Goal: Task Accomplishment & Management: Manage account settings

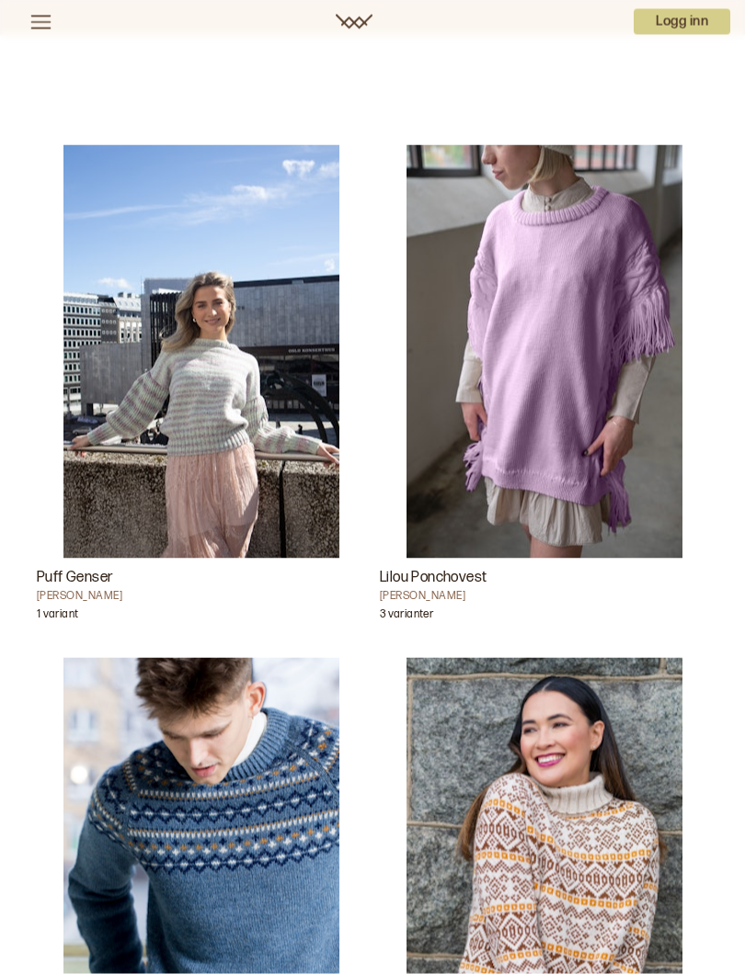
scroll to position [2626, 0]
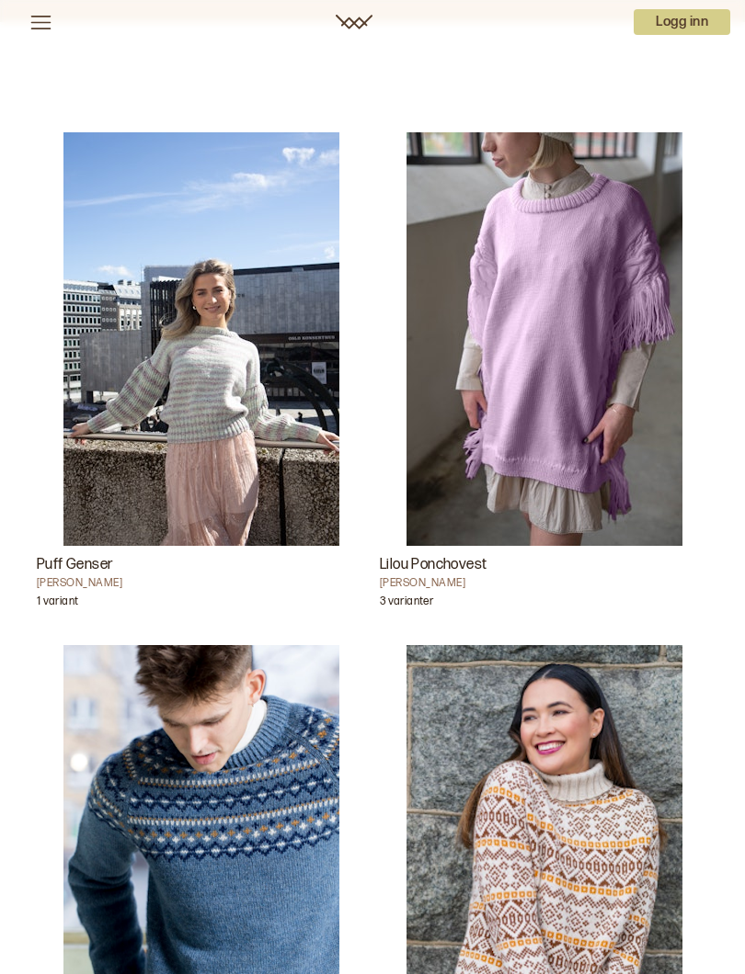
click at [238, 432] on img "Puff Genser" at bounding box center [201, 339] width 276 height 414
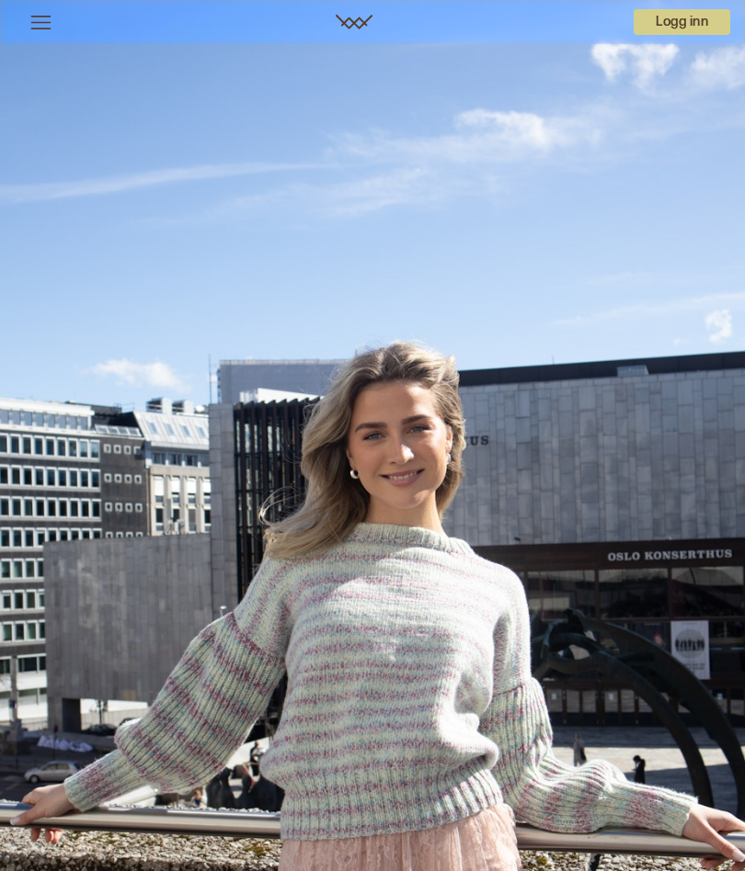
click at [684, 15] on p "Logg inn" at bounding box center [681, 22] width 97 height 26
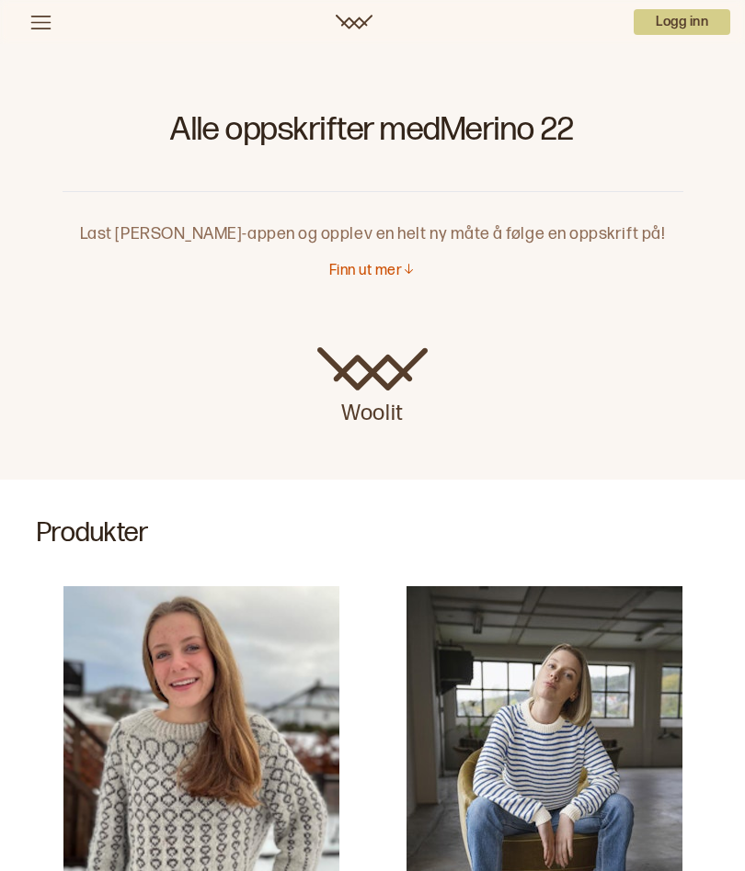
click at [371, 272] on p "Finn ut mer" at bounding box center [365, 271] width 73 height 19
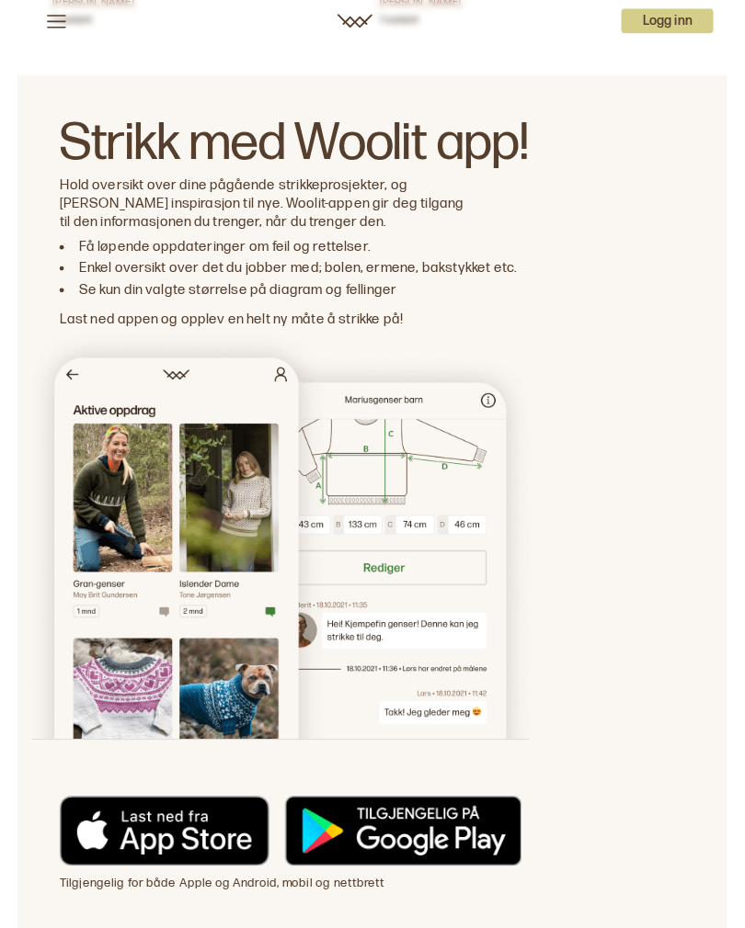
scroll to position [14515, 0]
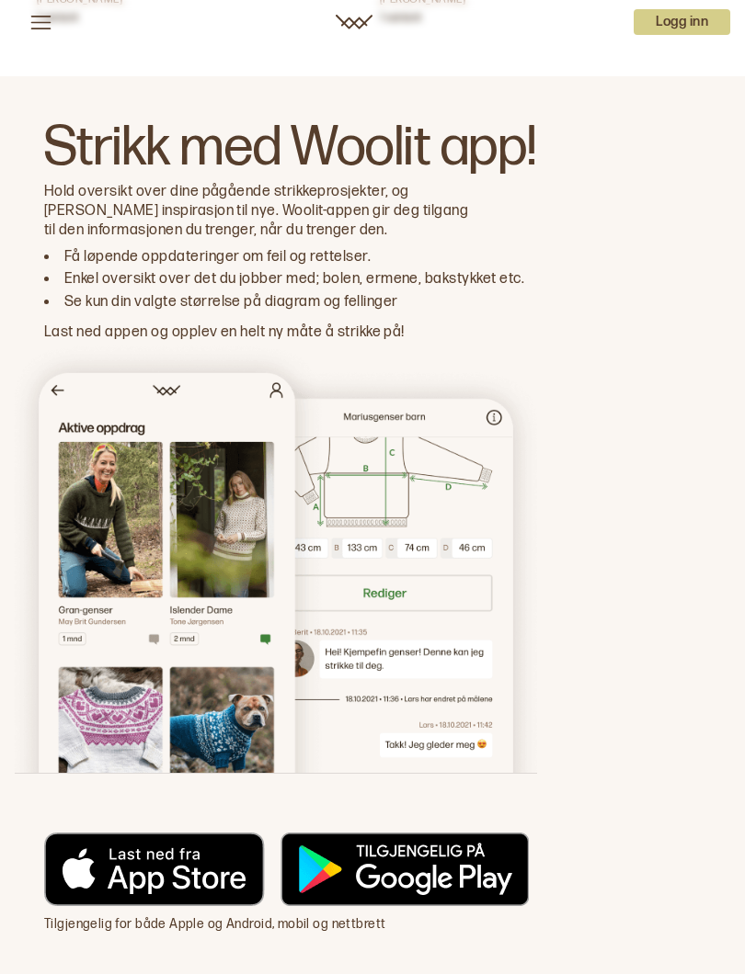
click at [689, 15] on p "Logg inn" at bounding box center [681, 22] width 97 height 26
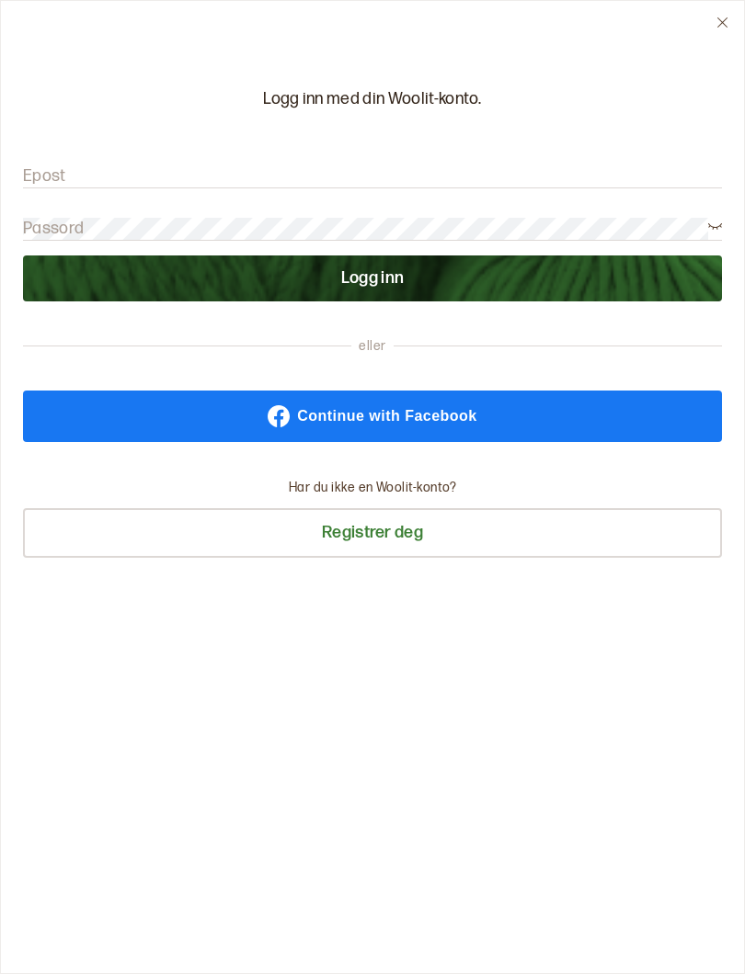
click at [111, 153] on form "Epost Passord Logg inn" at bounding box center [372, 224] width 699 height 154
click at [52, 173] on label "Epost" at bounding box center [44, 176] width 43 height 22
click at [52, 173] on input "Epost" at bounding box center [372, 176] width 699 height 23
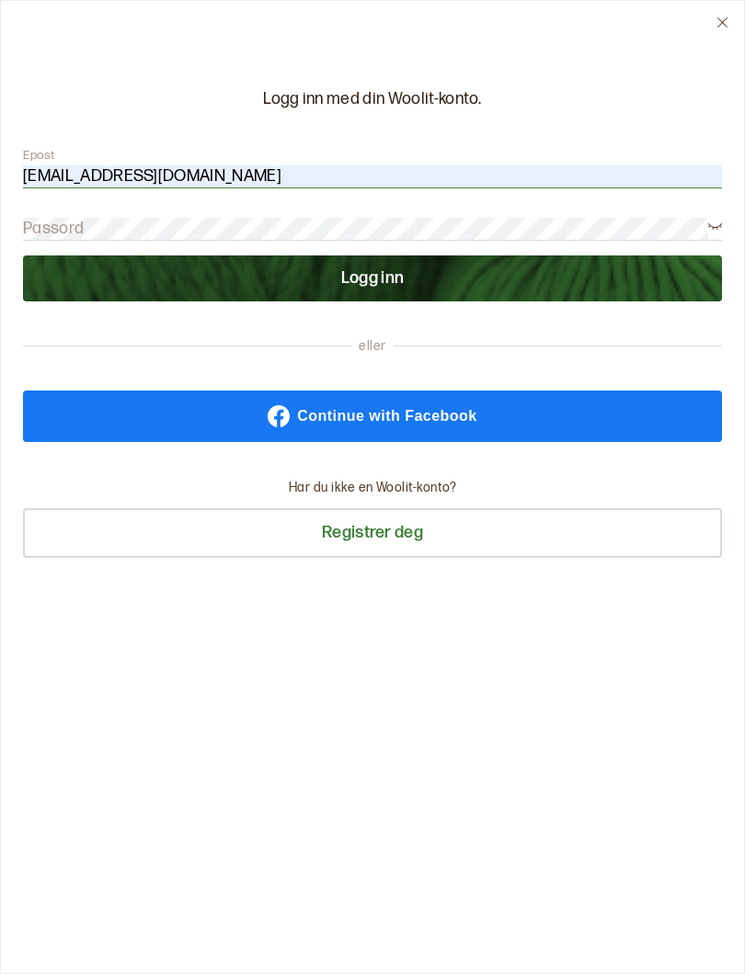
click at [69, 220] on label "Passord" at bounding box center [53, 229] width 61 height 22
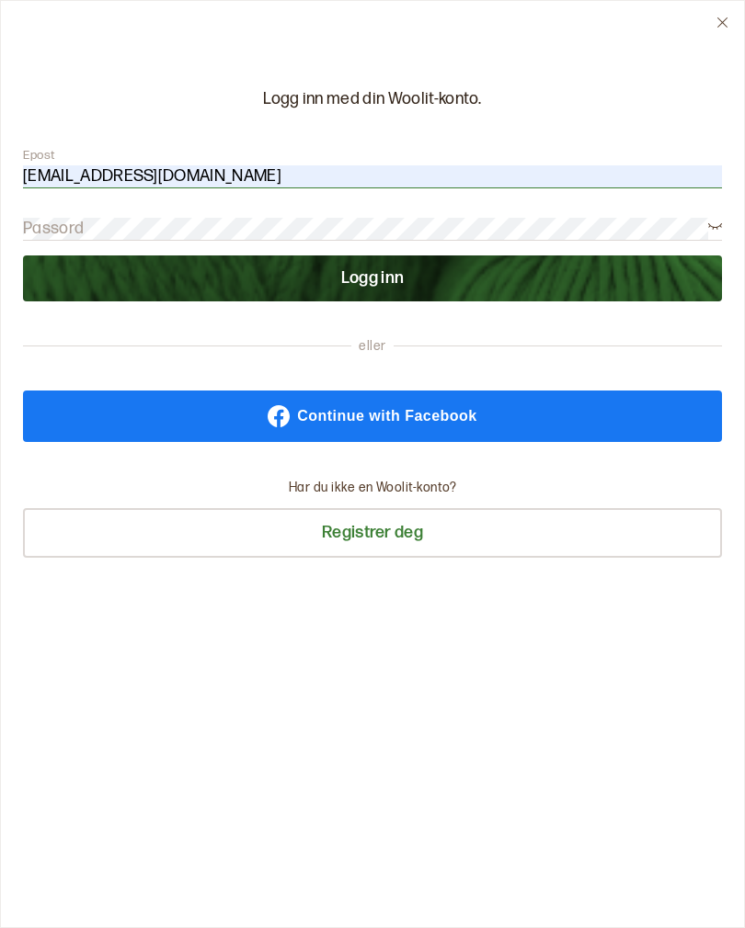
click at [229, 175] on input "[EMAIL_ADDRESS][DOMAIN_NAME]" at bounding box center [372, 176] width 699 height 23
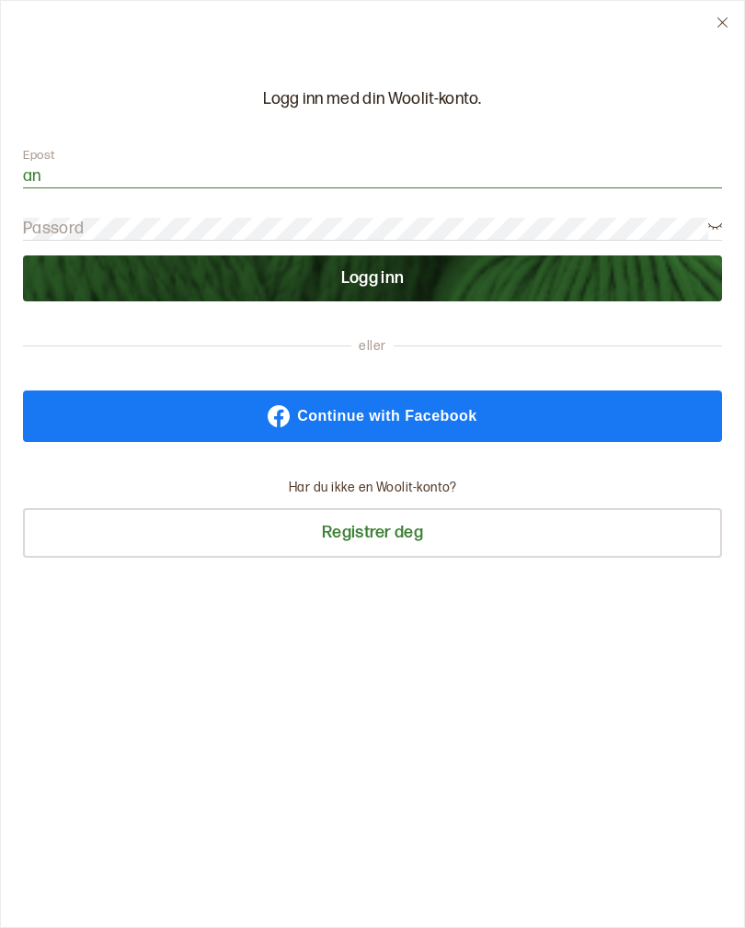
type input "a"
